Goal: Task Accomplishment & Management: Manage account settings

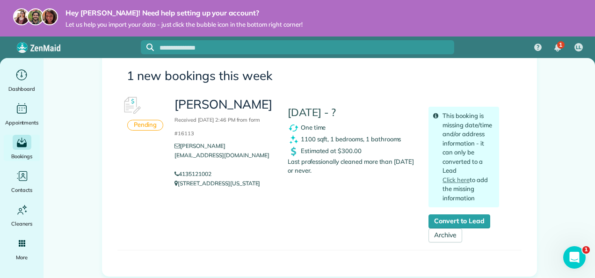
scroll to position [129, 0]
click at [128, 105] on img at bounding box center [131, 105] width 28 height 28
click at [131, 108] on img at bounding box center [131, 105] width 28 height 28
click at [24, 74] on icon "Main" at bounding box center [21, 75] width 14 height 14
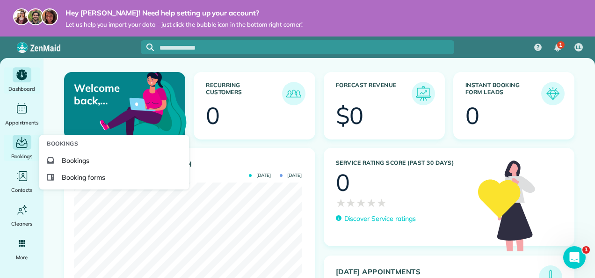
click at [21, 148] on icon "Main" at bounding box center [21, 143] width 14 height 14
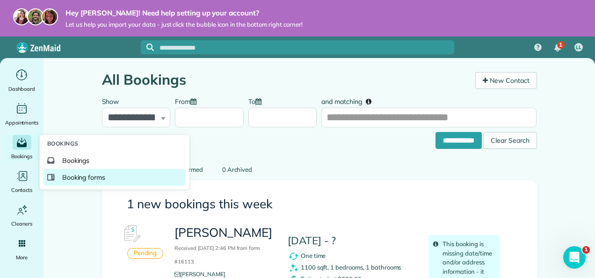
click at [99, 173] on span "Booking forms" at bounding box center [83, 176] width 43 height 9
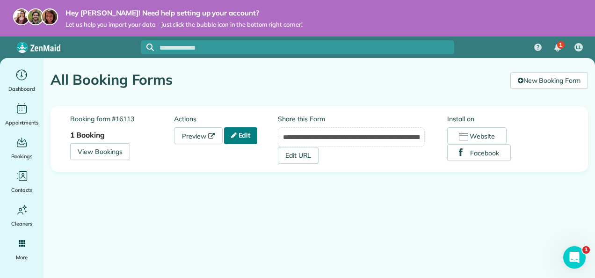
click at [252, 136] on link "Edit" at bounding box center [241, 135] width 34 height 17
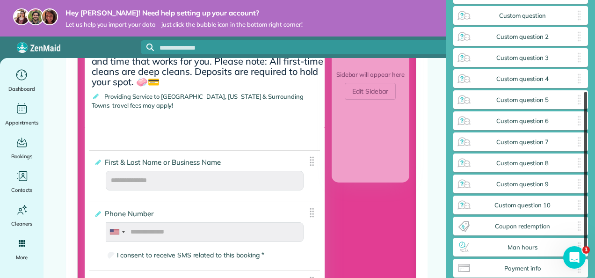
scroll to position [206, 0]
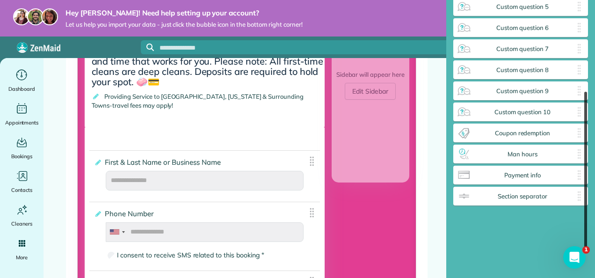
drag, startPoint x: 587, startPoint y: 69, endPoint x: 590, endPoint y: 213, distance: 144.0
click at [590, 213] on div "**********" at bounding box center [520, 139] width 149 height 278
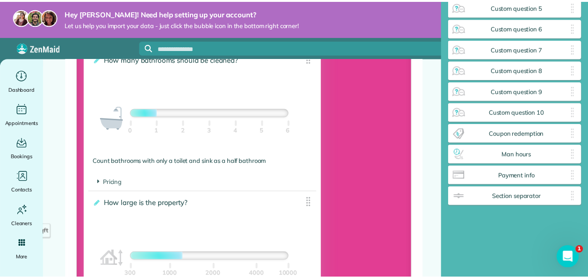
scroll to position [842, 0]
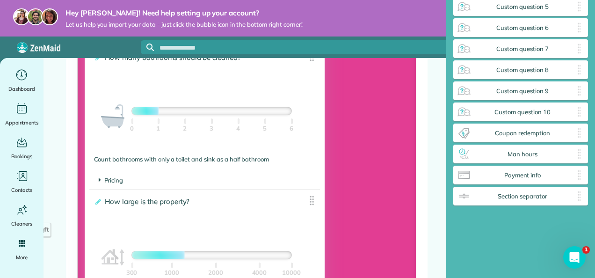
click at [117, 180] on span "Pricing" at bounding box center [111, 179] width 25 height 7
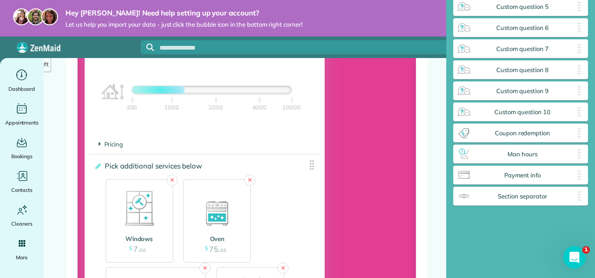
scroll to position [1049, 0]
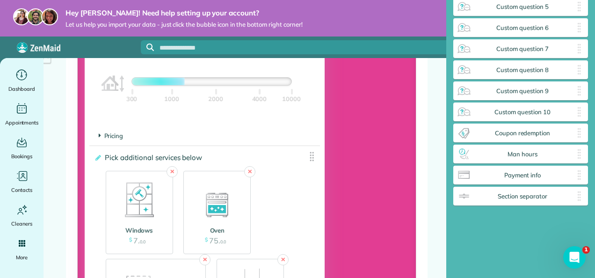
click at [118, 136] on span "Pricing" at bounding box center [111, 135] width 25 height 7
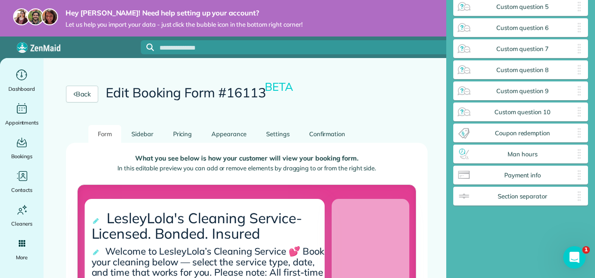
scroll to position [0, 0]
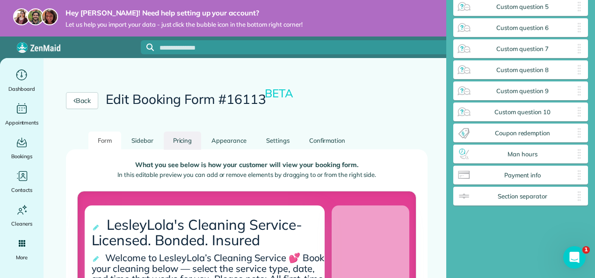
click at [183, 143] on link "Pricing" at bounding box center [183, 140] width 38 height 18
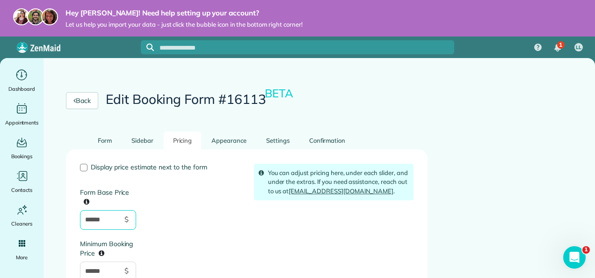
click at [108, 216] on input "******" at bounding box center [108, 220] width 56 height 20
type input "*"
type input "***"
click at [109, 272] on input "******" at bounding box center [108, 271] width 56 height 20
type input "*"
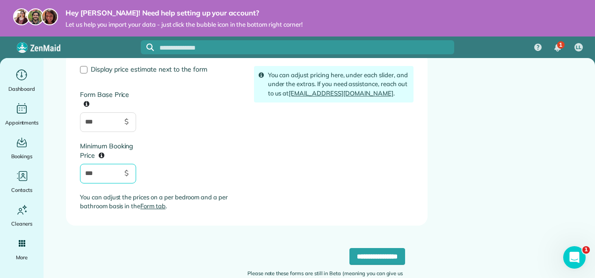
scroll to position [104, 0]
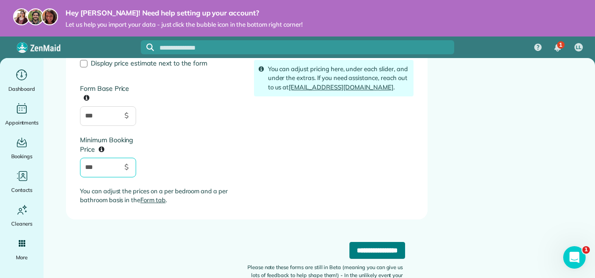
type input "***"
click at [374, 247] on input "**********" at bounding box center [377, 250] width 56 height 17
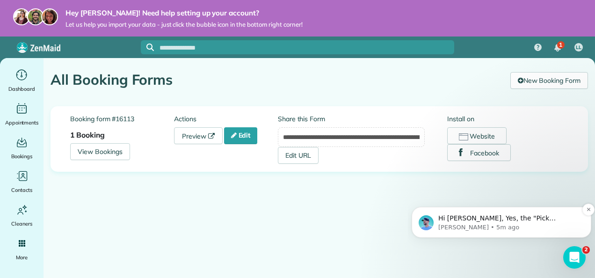
click at [476, 220] on span "Hi [PERSON_NAME], Yes, the "Pick additional services below" section is where yo…" at bounding box center [508, 278] width 141 height 128
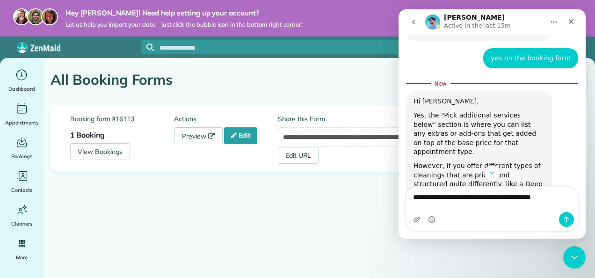
scroll to position [673, 0]
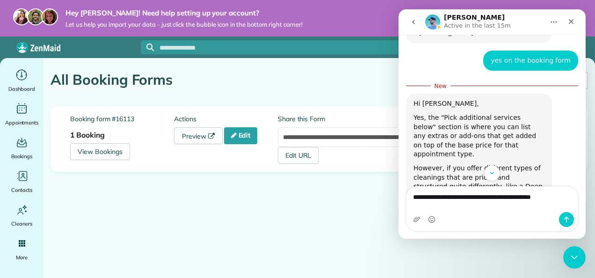
type textarea "**********"
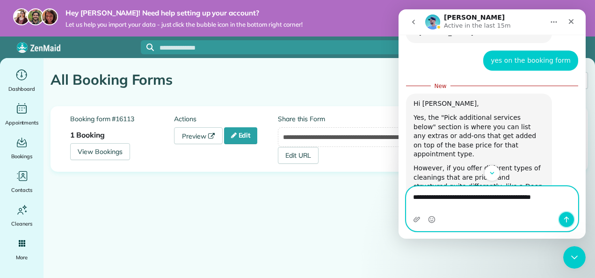
click at [564, 219] on icon "Send a message…" at bounding box center [566, 219] width 5 height 6
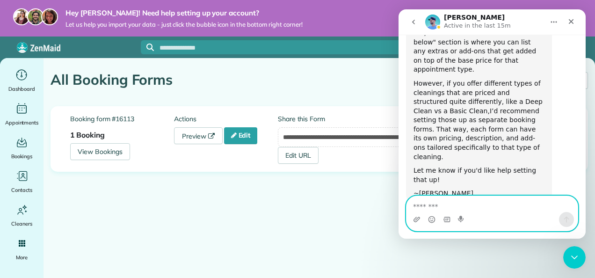
scroll to position [742, 0]
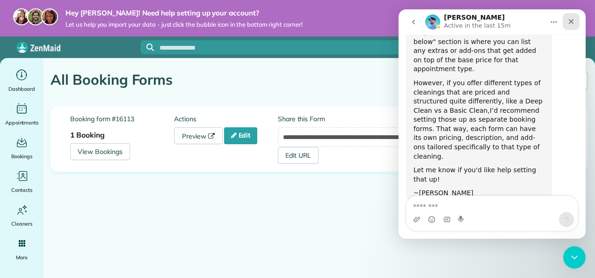
click at [570, 27] on div "Close" at bounding box center [570, 21] width 17 height 17
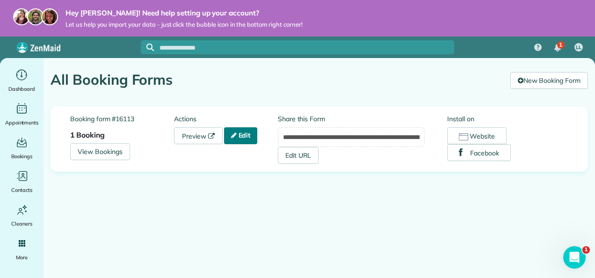
click at [248, 134] on link "Edit" at bounding box center [241, 135] width 34 height 17
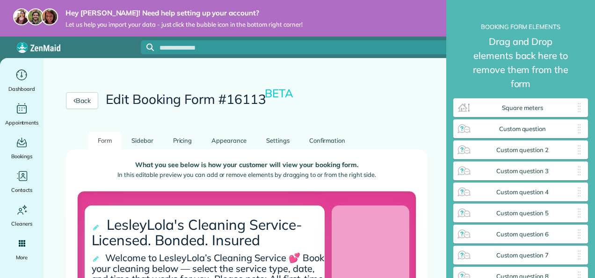
scroll to position [4, 0]
click at [108, 143] on link "Form" at bounding box center [104, 140] width 33 height 18
click at [106, 142] on link "Form" at bounding box center [104, 140] width 33 height 18
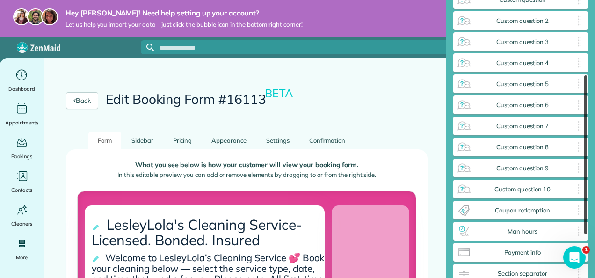
scroll to position [130, 0]
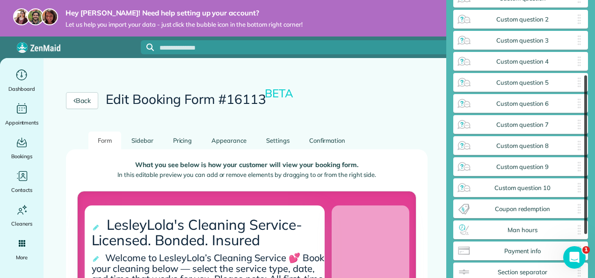
drag, startPoint x: 586, startPoint y: 35, endPoint x: 588, endPoint y: 109, distance: 74.3
click at [588, 109] on div "**********" at bounding box center [520, 139] width 149 height 278
click at [103, 139] on link "Form" at bounding box center [104, 140] width 33 height 18
click at [85, 104] on link "Back" at bounding box center [82, 100] width 32 height 17
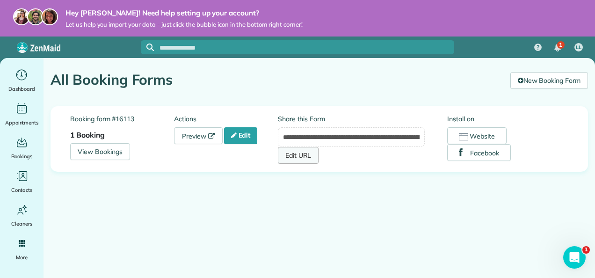
click at [309, 154] on link "Edit URL" at bounding box center [298, 155] width 41 height 17
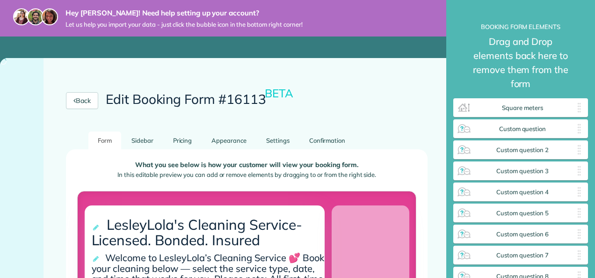
scroll to position [4, 0]
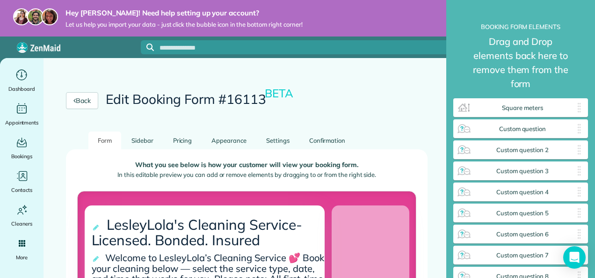
click at [259, 101] on h2 "Edit Booking Form #16113 BETA" at bounding box center [200, 99] width 189 height 14
click at [143, 140] on link "Sidebar" at bounding box center [142, 140] width 41 height 18
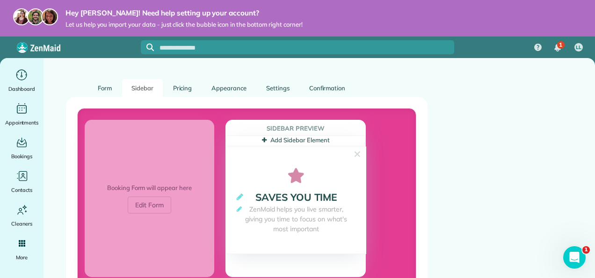
scroll to position [53, 0]
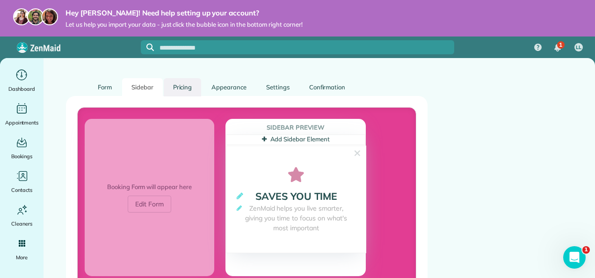
click at [187, 86] on link "Pricing" at bounding box center [183, 87] width 38 height 18
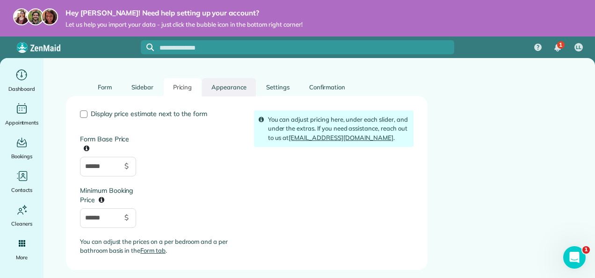
click at [232, 92] on link "Appearance" at bounding box center [229, 87] width 54 height 18
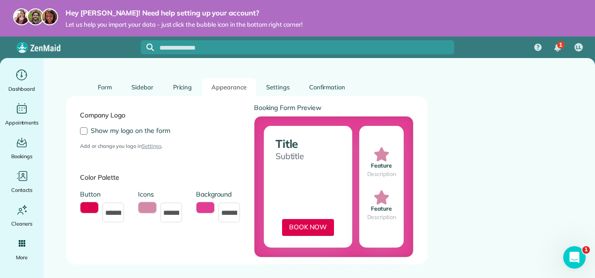
click at [283, 151] on div "Company Logo Show my logo on the form Add or change you logo in Settings . Colo…" at bounding box center [246, 180] width 347 height 154
click at [283, 146] on div "Company Logo Show my logo on the form Add or change you logo in Settings . Colo…" at bounding box center [246, 180] width 347 height 154
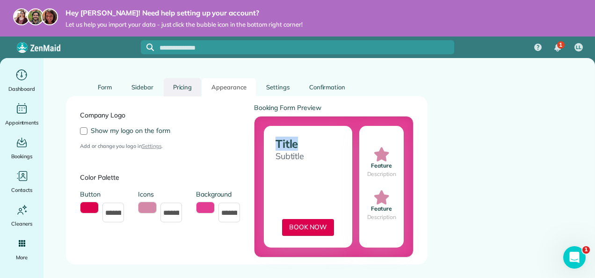
click at [180, 82] on link "Pricing" at bounding box center [183, 87] width 38 height 18
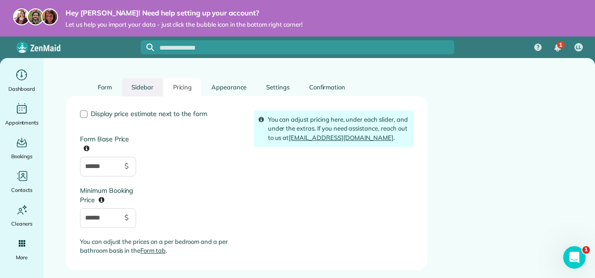
click at [150, 88] on link "Sidebar" at bounding box center [142, 87] width 41 height 18
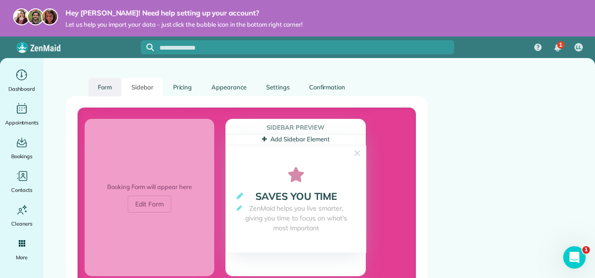
click at [107, 86] on link "Form" at bounding box center [104, 87] width 33 height 18
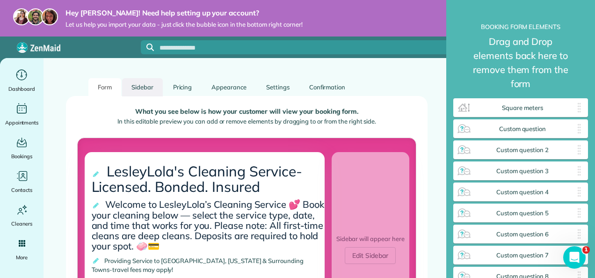
click at [151, 81] on link "Sidebar" at bounding box center [142, 87] width 41 height 18
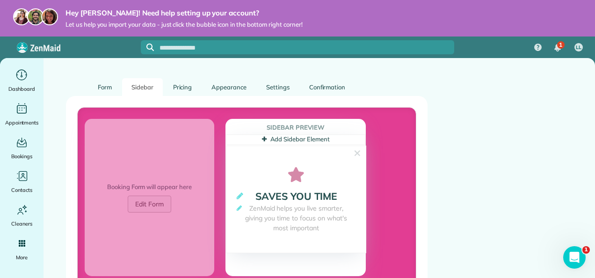
click at [150, 203] on link "Edit Form" at bounding box center [149, 203] width 43 height 17
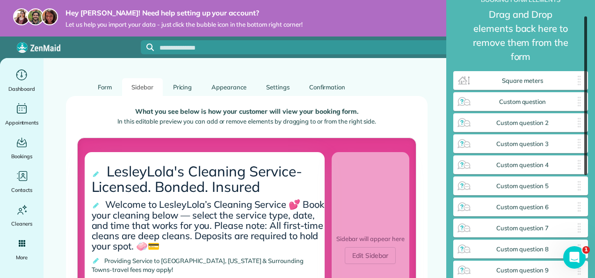
drag, startPoint x: 585, startPoint y: 70, endPoint x: 586, endPoint y: 86, distance: 15.9
click at [586, 86] on div at bounding box center [585, 95] width 3 height 158
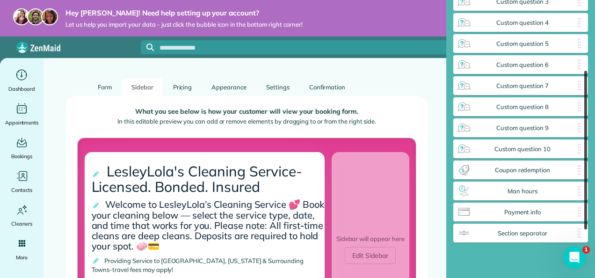
scroll to position [206, 0]
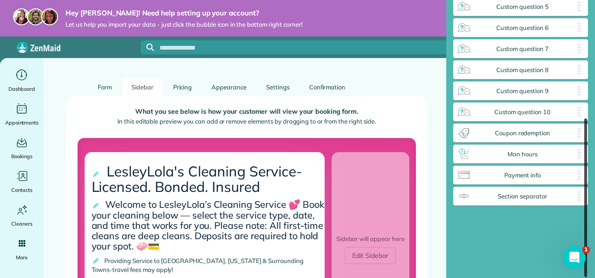
drag, startPoint x: 584, startPoint y: 36, endPoint x: 587, endPoint y: 221, distance: 185.1
click at [587, 221] on div at bounding box center [585, 197] width 3 height 158
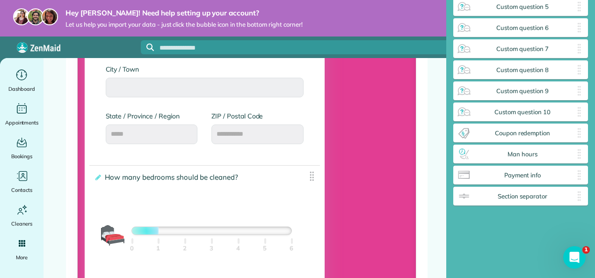
scroll to position [591, 0]
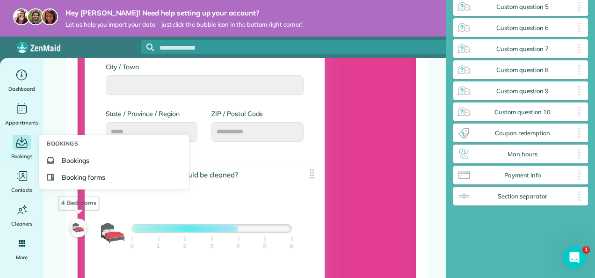
click at [21, 149] on icon "Main" at bounding box center [21, 143] width 14 height 14
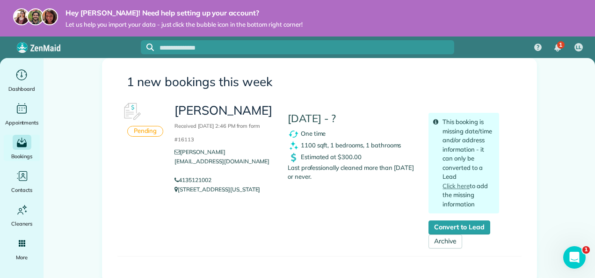
scroll to position [137, 0]
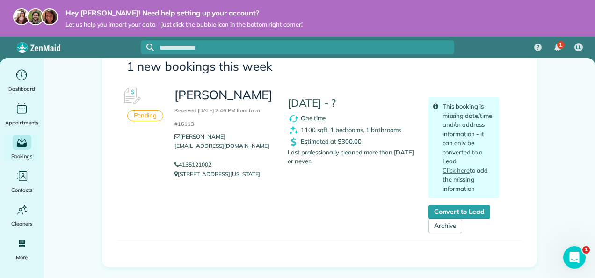
click at [129, 102] on img at bounding box center [131, 96] width 28 height 28
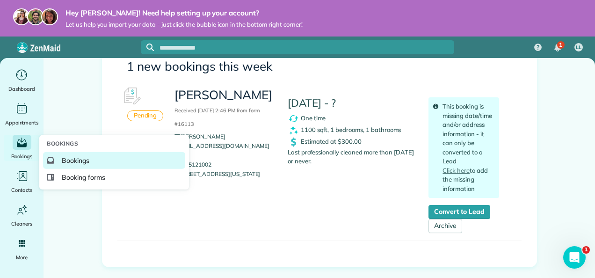
click at [75, 165] on link "Bookings" at bounding box center [114, 160] width 142 height 17
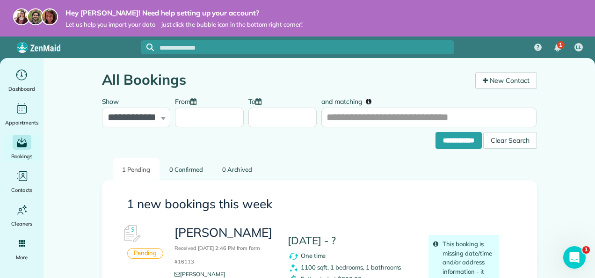
click at [564, 216] on main "**********" at bounding box center [318, 266] width 551 height 416
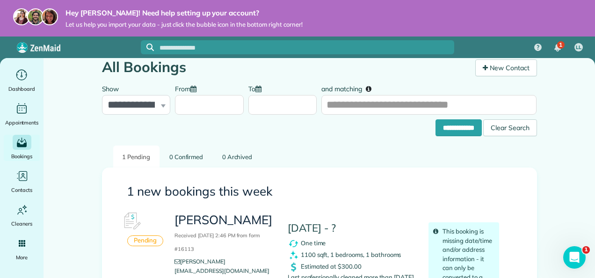
scroll to position [12, 0]
